Goal: Transaction & Acquisition: Purchase product/service

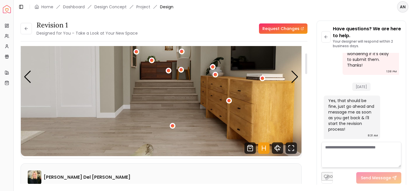
scroll to position [51, 0]
click at [29, 72] on div "Previous slide" at bounding box center [28, 77] width 8 height 13
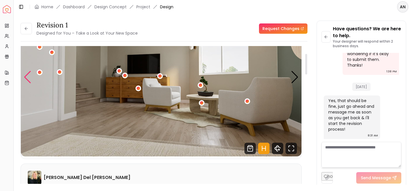
click at [29, 72] on div "Previous slide" at bounding box center [28, 77] width 8 height 13
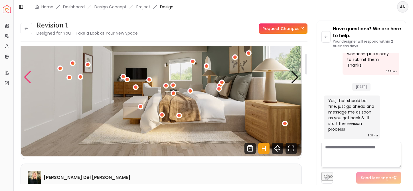
click at [29, 72] on div "Previous slide" at bounding box center [28, 77] width 8 height 13
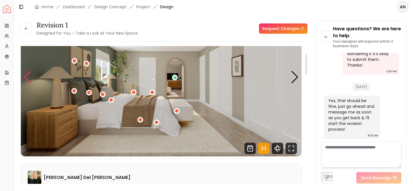
click at [29, 72] on div "Previous slide" at bounding box center [28, 77] width 8 height 13
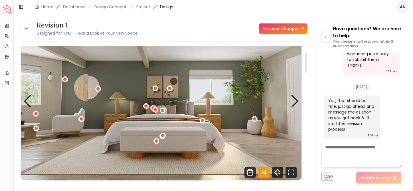
scroll to position [26, 0]
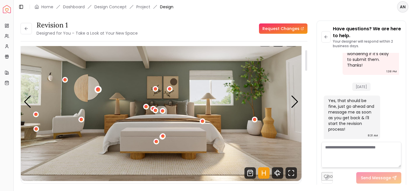
click at [98, 91] on div "1 / 6" at bounding box center [98, 89] width 4 height 4
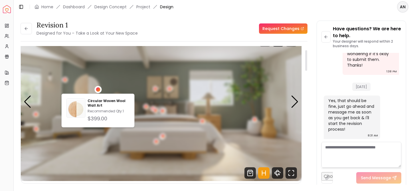
click at [98, 91] on div "1 / 6" at bounding box center [98, 89] width 4 height 4
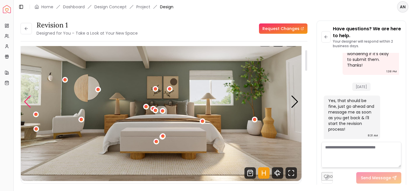
click at [26, 106] on div "Previous slide" at bounding box center [28, 101] width 8 height 13
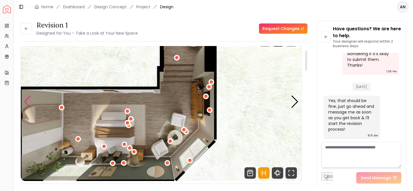
click at [26, 106] on div "Previous slide" at bounding box center [28, 101] width 8 height 13
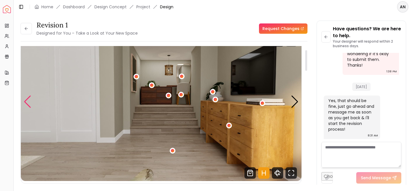
click at [26, 106] on div "Previous slide" at bounding box center [28, 101] width 8 height 13
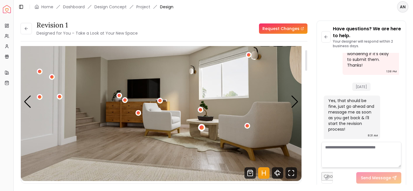
click at [202, 128] on div "4 / 6" at bounding box center [201, 127] width 4 height 4
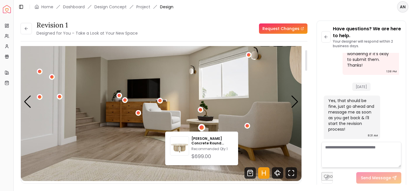
click at [233, 124] on img "4 / 6" at bounding box center [161, 102] width 281 height 158
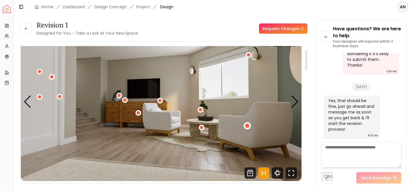
click at [249, 125] on div "4 / 6" at bounding box center [247, 126] width 4 height 4
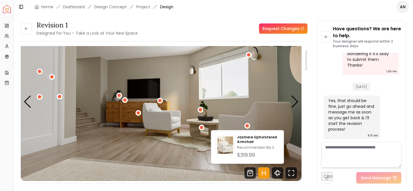
click at [254, 116] on img "4 / 6" at bounding box center [161, 102] width 281 height 158
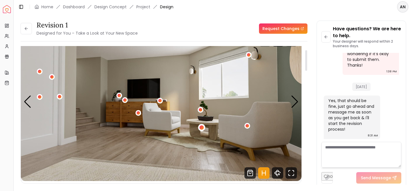
click at [200, 129] on div "4 / 6" at bounding box center [201, 127] width 7 height 7
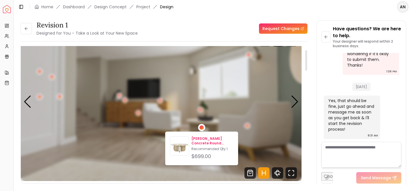
click at [208, 141] on p "Ashley Concrete Round Coffee Table" at bounding box center [212, 140] width 42 height 9
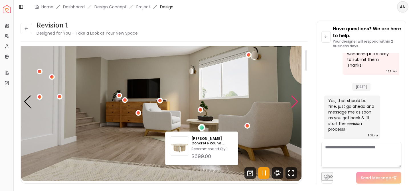
click at [293, 106] on div "Next slide" at bounding box center [295, 101] width 8 height 13
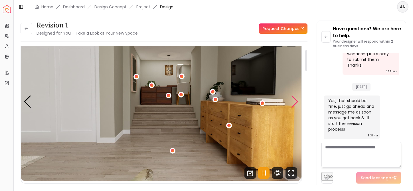
click at [293, 106] on div "Next slide" at bounding box center [295, 101] width 8 height 13
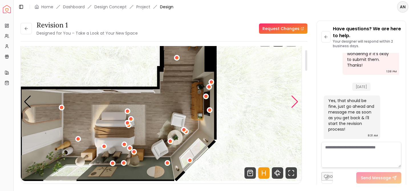
click at [293, 106] on div "Next slide" at bounding box center [295, 101] width 8 height 13
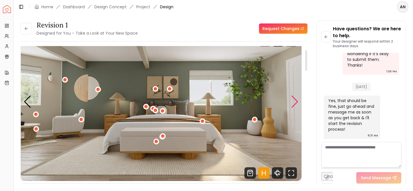
click at [293, 106] on div "Next slide" at bounding box center [295, 101] width 8 height 13
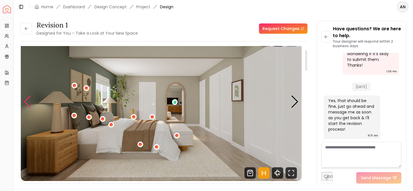
click at [31, 104] on div "Previous slide" at bounding box center [28, 101] width 8 height 13
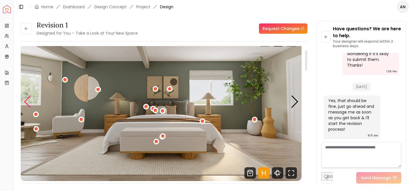
click at [25, 103] on div "Previous slide" at bounding box center [28, 101] width 8 height 13
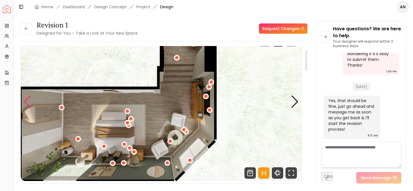
click at [27, 100] on div "Previous slide" at bounding box center [28, 101] width 8 height 13
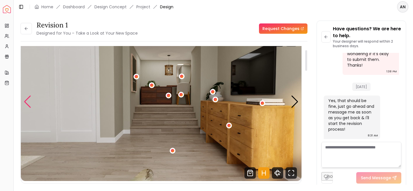
click at [27, 100] on div "Previous slide" at bounding box center [28, 101] width 8 height 13
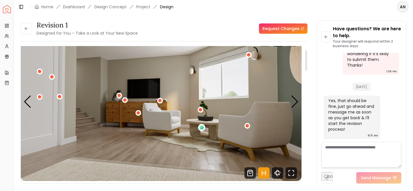
click at [202, 129] on div "4 / 6" at bounding box center [201, 127] width 4 height 4
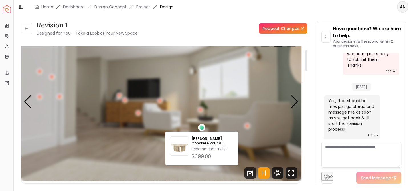
click at [202, 129] on div "4 / 6" at bounding box center [201, 127] width 4 height 4
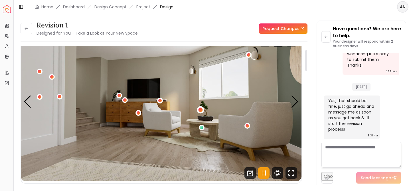
click at [201, 108] on div "4 / 6" at bounding box center [201, 109] width 4 height 4
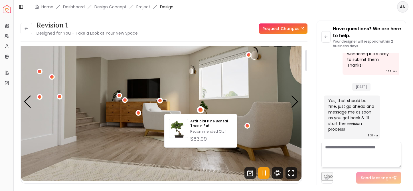
click at [220, 105] on img "4 / 6" at bounding box center [161, 102] width 281 height 158
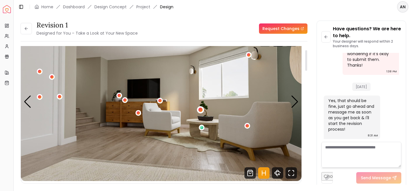
click at [202, 111] on div "4 / 6" at bounding box center [201, 109] width 4 height 4
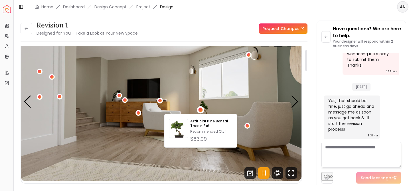
click at [215, 104] on img "4 / 6" at bounding box center [161, 102] width 281 height 158
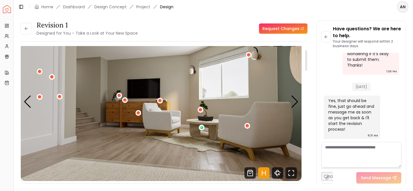
click at [200, 130] on div "4 / 6" at bounding box center [202, 127] width 6 height 7
click at [202, 127] on div "4 / 6" at bounding box center [201, 127] width 4 height 4
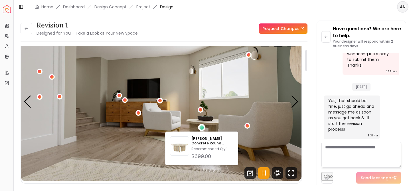
click at [238, 122] on img "4 / 6" at bounding box center [161, 102] width 281 height 158
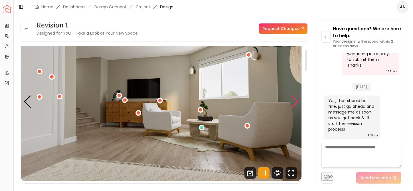
click at [299, 102] on div "Next slide" at bounding box center [295, 101] width 8 height 13
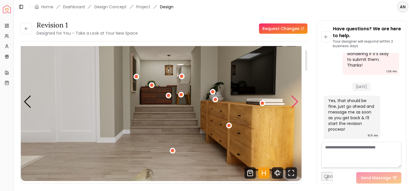
click at [299, 102] on div "Next slide" at bounding box center [295, 101] width 8 height 13
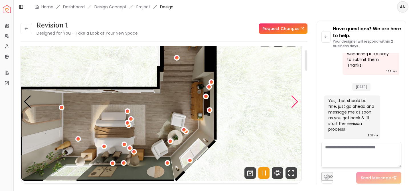
click at [299, 102] on div "Next slide" at bounding box center [295, 101] width 8 height 13
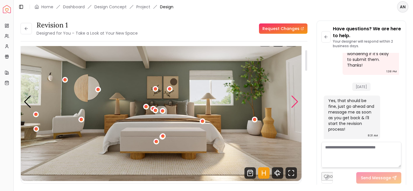
click at [299, 102] on div "Next slide" at bounding box center [295, 101] width 8 height 13
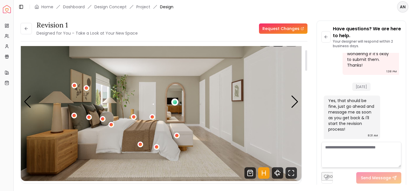
click at [177, 102] on div "2 / 6" at bounding box center [175, 102] width 4 height 4
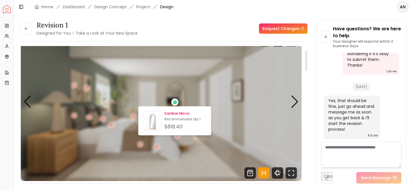
click at [175, 114] on p "Sanibel Mirror" at bounding box center [185, 113] width 42 height 5
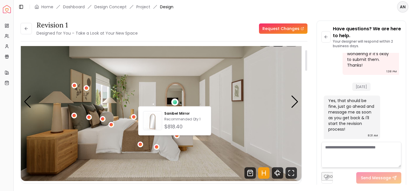
click at [255, 124] on img "2 / 6" at bounding box center [161, 102] width 281 height 158
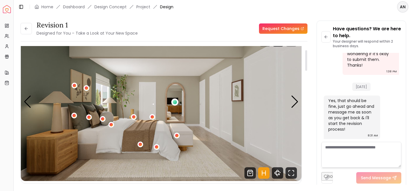
click at [175, 101] on div "2 / 6" at bounding box center [175, 102] width 4 height 4
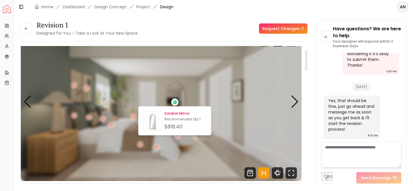
click at [176, 114] on p "Sanibel Mirror" at bounding box center [185, 113] width 42 height 5
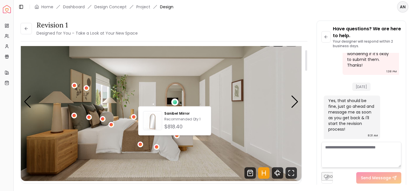
click at [100, 129] on img "2 / 6" at bounding box center [161, 102] width 281 height 158
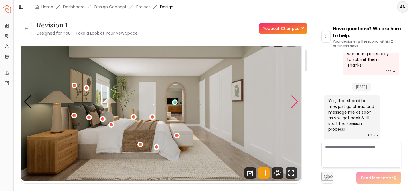
click at [296, 100] on div "Next slide" at bounding box center [295, 101] width 8 height 13
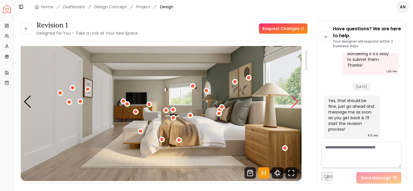
click at [296, 100] on div "Next slide" at bounding box center [295, 101] width 8 height 13
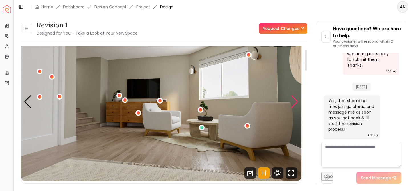
click at [296, 100] on div "Next slide" at bounding box center [295, 101] width 8 height 13
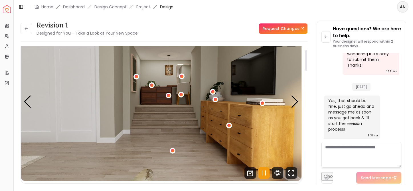
click at [172, 96] on img "5 / 6" at bounding box center [161, 102] width 281 height 158
click at [168, 96] on div "5 / 6" at bounding box center [168, 95] width 4 height 4
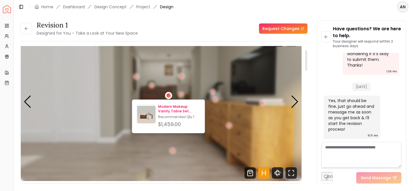
click at [170, 108] on p "Modern Makeup Vanity Table Set Extendable Storage Cabinet" at bounding box center [179, 108] width 42 height 9
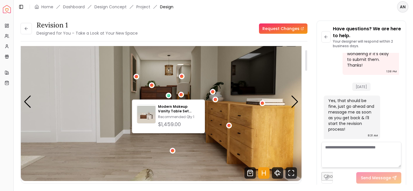
click at [182, 151] on img "5 / 6" at bounding box center [161, 102] width 281 height 158
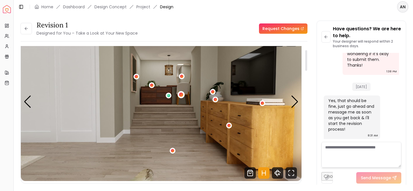
click at [183, 93] on div "5 / 6" at bounding box center [181, 94] width 7 height 7
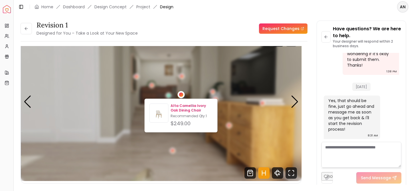
click at [183, 107] on p "Alta Camellia Ivory Oak Dining Chair" at bounding box center [192, 107] width 42 height 9
click at [150, 132] on div "Alta Camellia Ivory Oak Dining Chair Recommended Qty: 1 $249.00" at bounding box center [181, 115] width 73 height 34
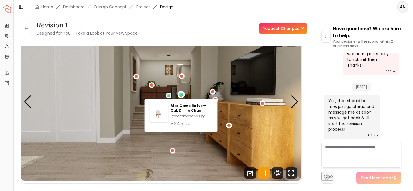
click at [148, 145] on img "5 / 6" at bounding box center [161, 102] width 281 height 158
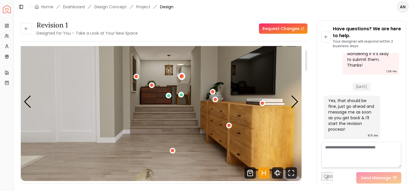
click at [181, 76] on div "5 / 6" at bounding box center [182, 76] width 4 height 4
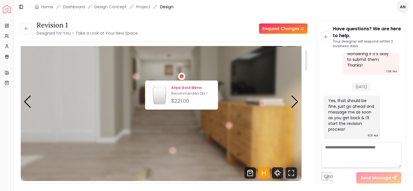
click at [183, 87] on p "Ariya Gold Mirror" at bounding box center [192, 87] width 42 height 5
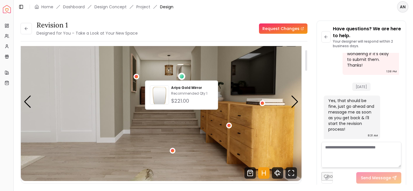
click at [142, 160] on img "5 / 6" at bounding box center [161, 102] width 281 height 158
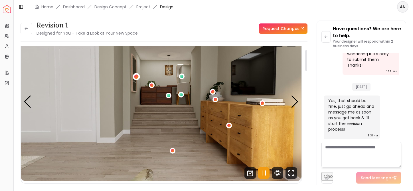
click at [135, 77] on div "5 / 6" at bounding box center [136, 76] width 4 height 4
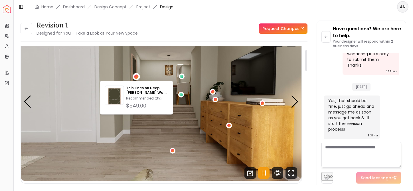
click at [145, 163] on img "5 / 6" at bounding box center [161, 102] width 281 height 158
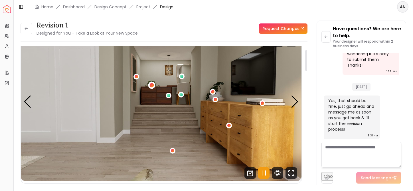
click at [153, 87] on div "5 / 6" at bounding box center [151, 84] width 7 height 7
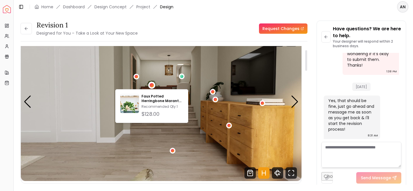
click at [145, 161] on img "5 / 6" at bounding box center [161, 102] width 281 height 158
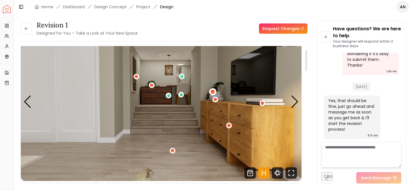
click at [213, 94] on div "5 / 6" at bounding box center [212, 91] width 7 height 7
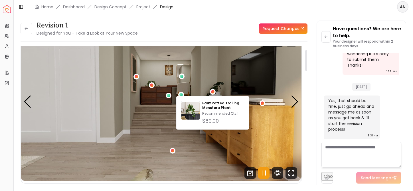
click at [218, 78] on img "5 / 6" at bounding box center [161, 102] width 281 height 158
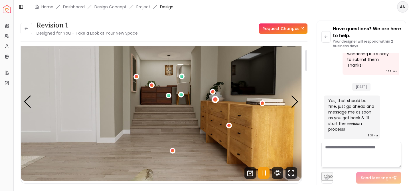
click at [215, 101] on div "5 / 6" at bounding box center [215, 99] width 4 height 4
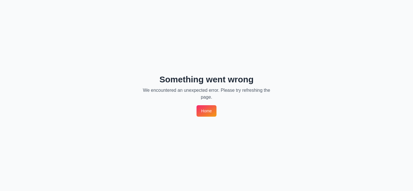
click at [207, 109] on link "Home" at bounding box center [207, 110] width 20 height 11
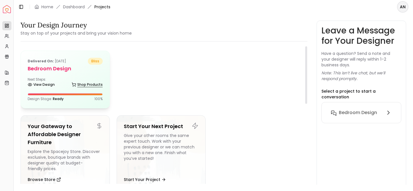
click at [94, 84] on link "Shop Products" at bounding box center [87, 84] width 31 height 8
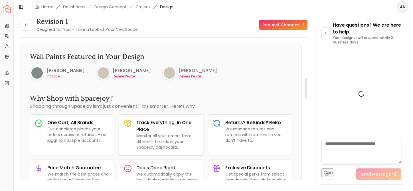
scroll to position [1190, 0]
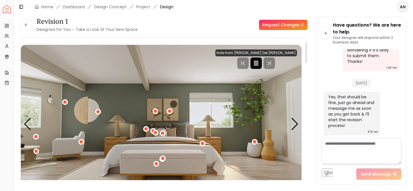
click at [260, 66] on icon "Pause" at bounding box center [256, 63] width 7 height 7
click at [29, 25] on button at bounding box center [26, 24] width 11 height 11
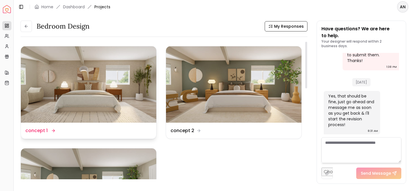
click at [122, 133] on div "Design Name concept 1" at bounding box center [88, 130] width 126 height 7
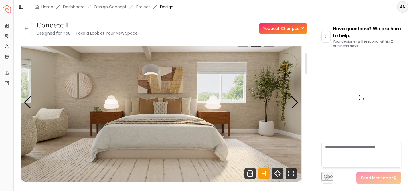
scroll to position [3, 0]
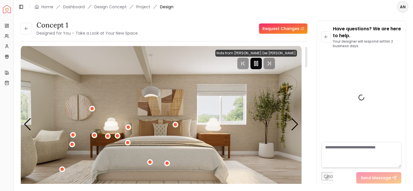
click at [260, 66] on icon "Pause" at bounding box center [256, 63] width 7 height 7
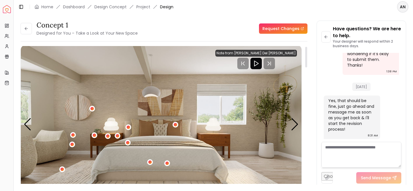
click at [169, 105] on img "1 / 6" at bounding box center [161, 124] width 281 height 158
click at [174, 125] on div "1 / 6" at bounding box center [175, 124] width 4 height 4
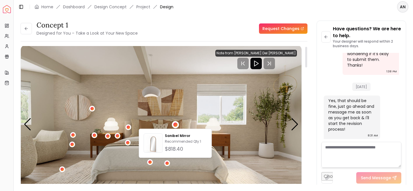
click at [176, 112] on img "1 / 6" at bounding box center [161, 124] width 281 height 158
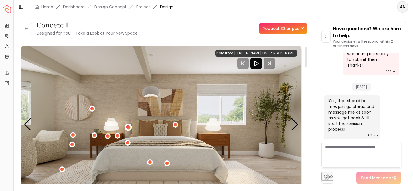
click at [130, 125] on div "1 / 6" at bounding box center [128, 127] width 4 height 4
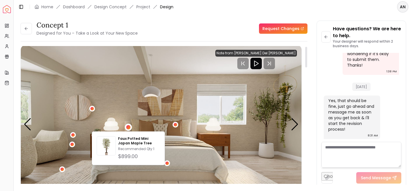
click at [127, 106] on img "1 / 6" at bounding box center [161, 124] width 281 height 158
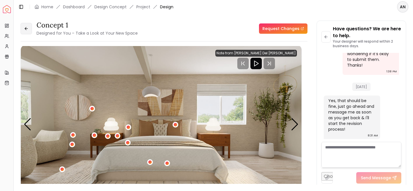
click at [23, 25] on button at bounding box center [26, 28] width 11 height 11
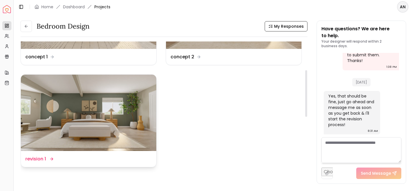
scroll to position [85, 0]
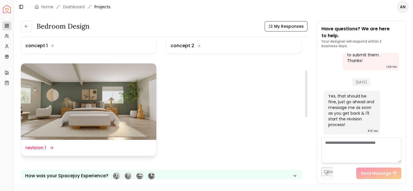
click at [136, 146] on div "Design Name revision 1" at bounding box center [88, 147] width 126 height 7
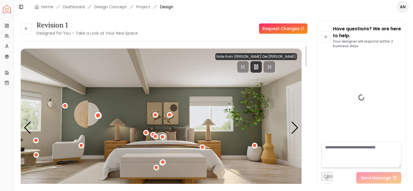
click at [98, 115] on div "1 / 6" at bounding box center [98, 115] width 4 height 4
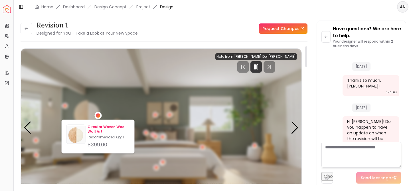
scroll to position [1190, 0]
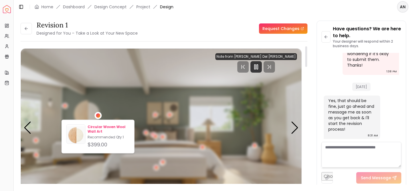
click at [108, 127] on p "Circular Woven Wool Wall Art" at bounding box center [109, 128] width 42 height 9
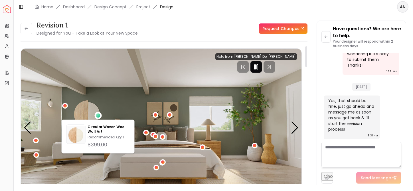
click at [260, 66] on icon "Pause" at bounding box center [256, 66] width 7 height 7
